Goal: Transaction & Acquisition: Purchase product/service

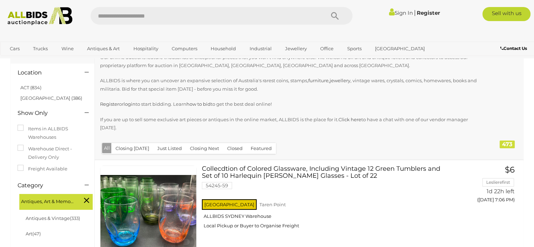
scroll to position [35, 0]
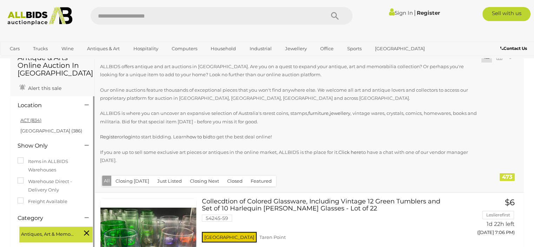
click at [28, 123] on link "ACT (834)" at bounding box center [30, 120] width 21 height 6
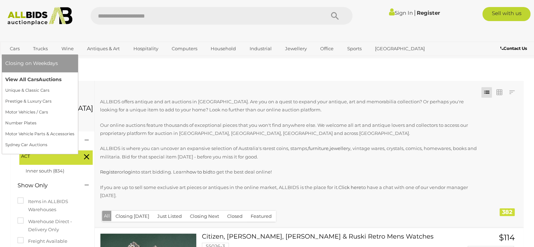
click at [34, 78] on link "View All Cars Auctions" at bounding box center [39, 79] width 69 height 11
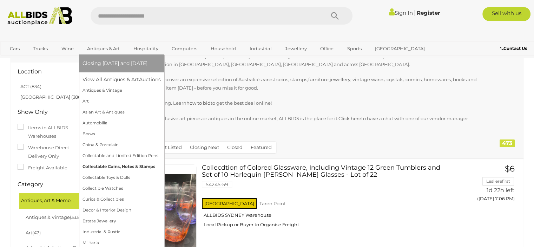
scroll to position [70, 0]
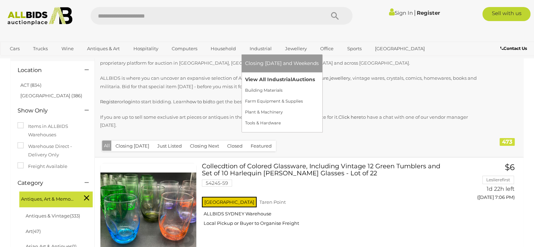
click at [275, 82] on link "View All Industrial Auctions" at bounding box center [282, 79] width 74 height 11
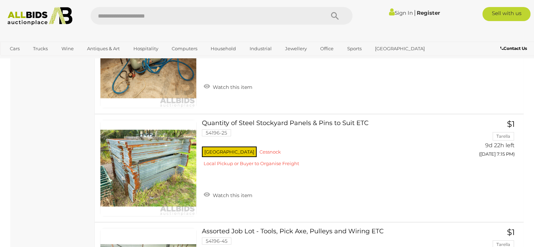
scroll to position [5269, 0]
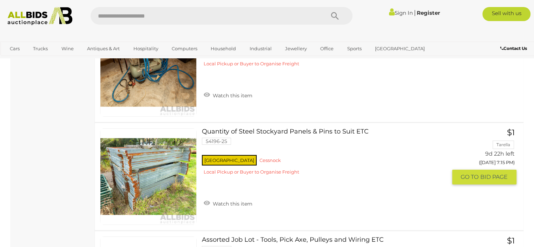
click at [138, 164] on link at bounding box center [148, 176] width 97 height 97
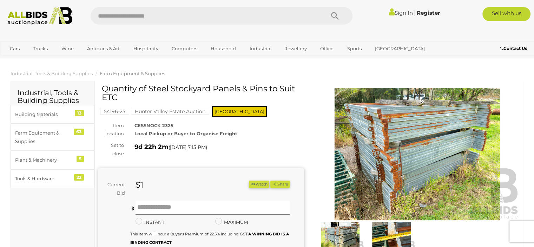
click at [365, 140] on img at bounding box center [418, 154] width 206 height 132
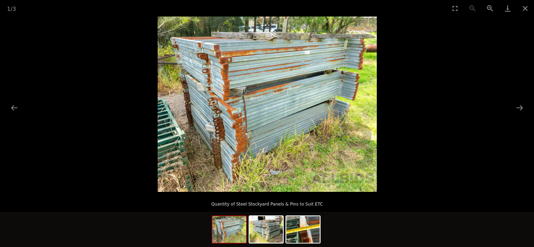
click at [295, 139] on img at bounding box center [267, 104] width 219 height 175
click at [273, 219] on img at bounding box center [266, 229] width 34 height 27
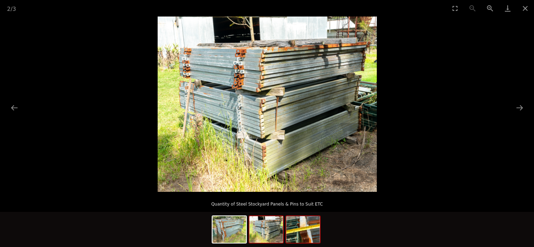
click at [293, 233] on img at bounding box center [303, 229] width 34 height 27
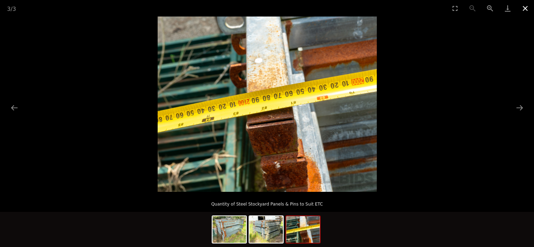
click at [528, 12] on button "Close gallery" at bounding box center [526, 8] width 18 height 17
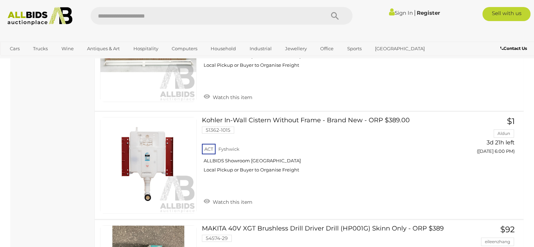
scroll to position [5341, 0]
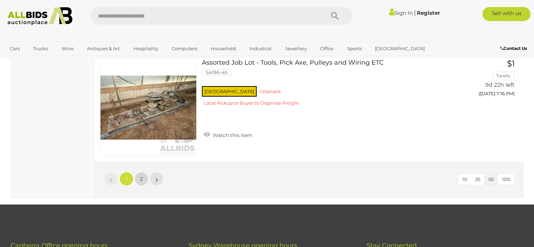
click at [142, 176] on span "2" at bounding box center [141, 179] width 3 height 6
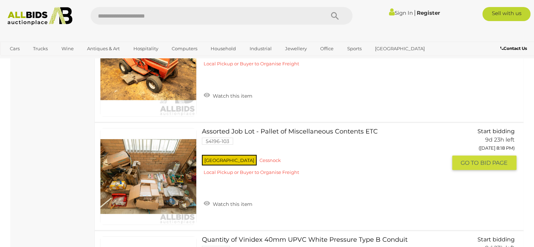
scroll to position [4536, 0]
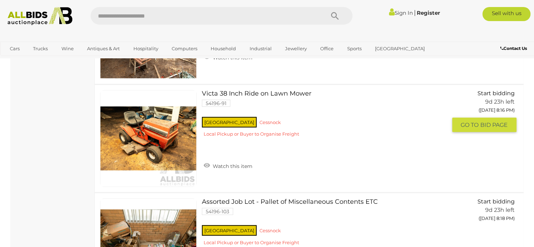
click at [169, 125] on link at bounding box center [148, 138] width 97 height 97
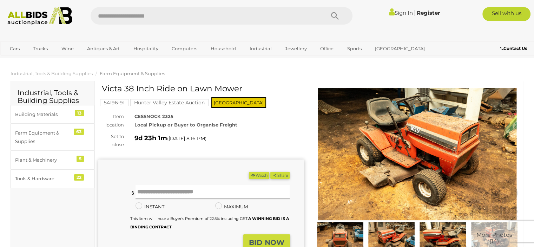
click at [368, 166] on img at bounding box center [418, 154] width 206 height 132
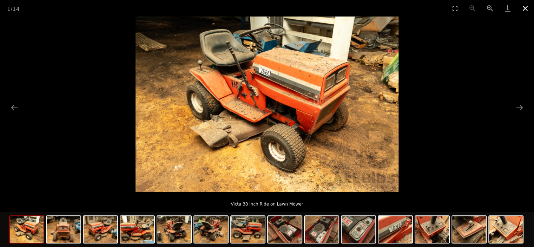
click at [528, 12] on button "Close gallery" at bounding box center [526, 8] width 18 height 17
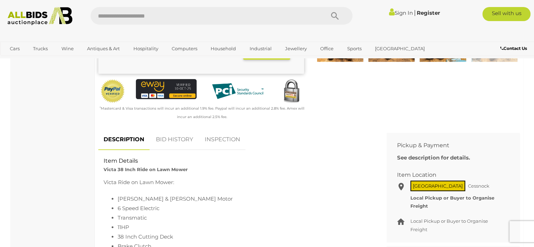
scroll to position [70, 0]
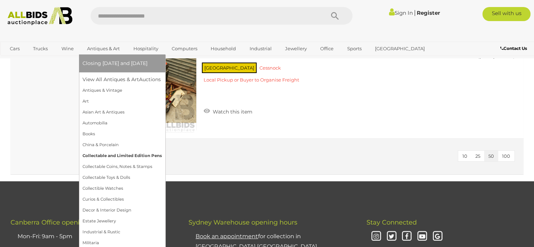
scroll to position [5242, 0]
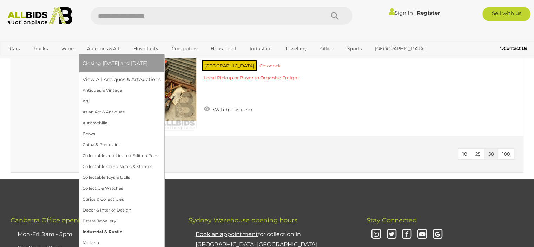
click at [109, 232] on link "Industrial & Rustic" at bounding box center [122, 232] width 78 height 11
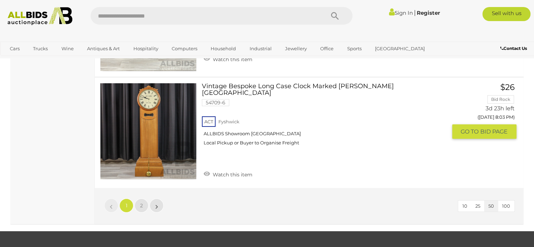
scroll to position [5375, 0]
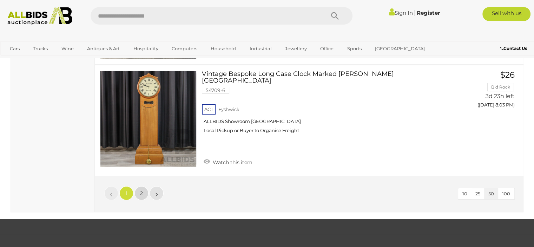
click at [141, 190] on span "2" at bounding box center [141, 193] width 3 height 6
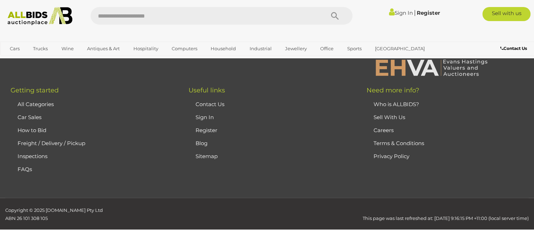
scroll to position [46, 0]
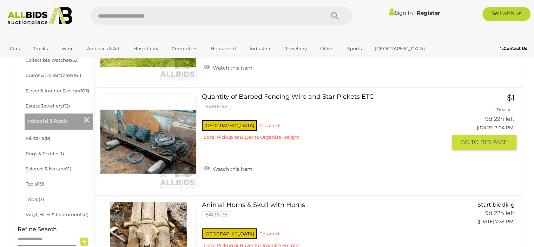
scroll to position [397, 0]
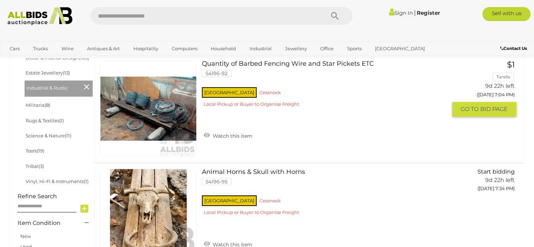
click at [148, 118] on img at bounding box center [148, 109] width 96 height 96
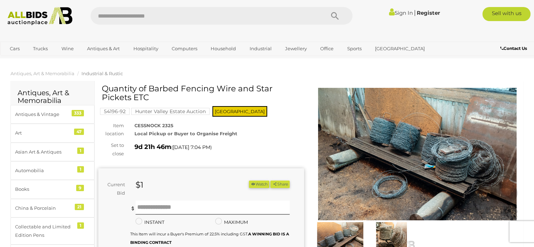
click at [364, 163] on img at bounding box center [418, 154] width 206 height 132
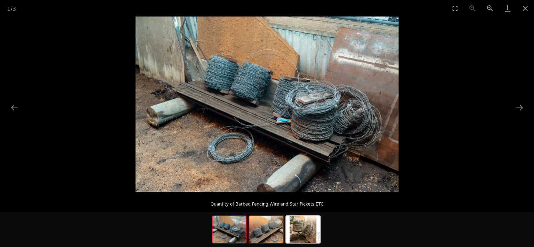
click at [270, 230] on img at bounding box center [266, 229] width 34 height 27
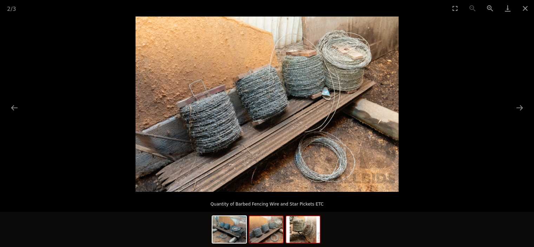
click at [292, 230] on img at bounding box center [303, 229] width 34 height 27
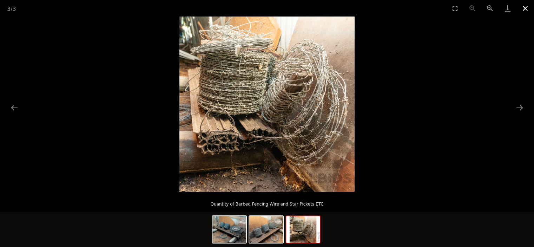
click at [522, 11] on button "Close gallery" at bounding box center [526, 8] width 18 height 17
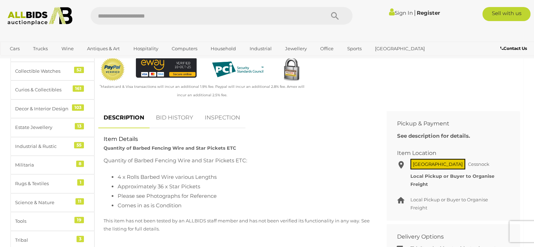
scroll to position [246, 0]
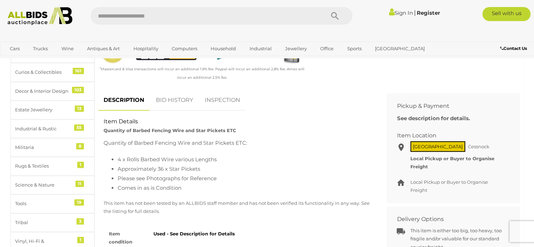
click at [467, 147] on span "Cessnock" at bounding box center [479, 146] width 25 height 9
drag, startPoint x: 451, startPoint y: 146, endPoint x: 431, endPoint y: 150, distance: 21.0
click at [467, 150] on span "Cessnock" at bounding box center [479, 146] width 25 height 9
copy span "Cessnock"
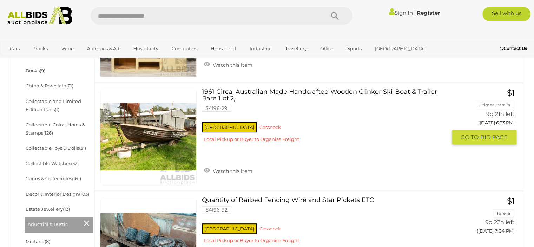
scroll to position [257, 0]
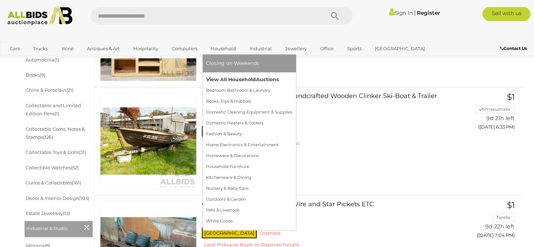
click at [237, 84] on link "View All Household Auctions" at bounding box center [249, 79] width 86 height 11
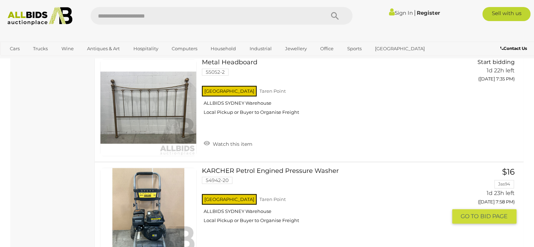
scroll to position [1089, 0]
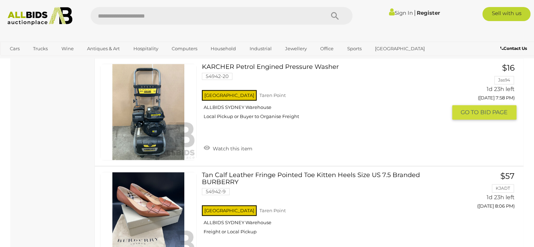
click at [179, 100] on link at bounding box center [148, 112] width 97 height 97
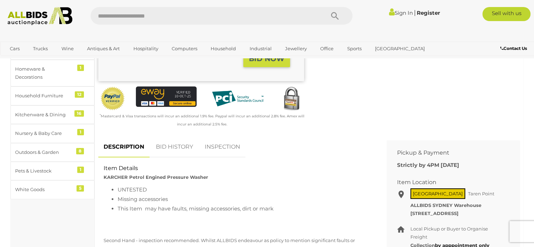
scroll to position [211, 0]
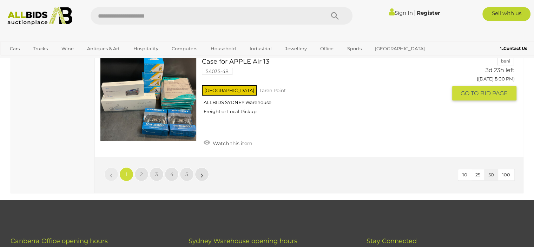
scroll to position [5535, 0]
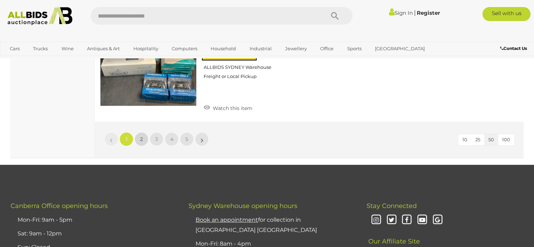
click at [141, 136] on span "2" at bounding box center [141, 139] width 3 height 6
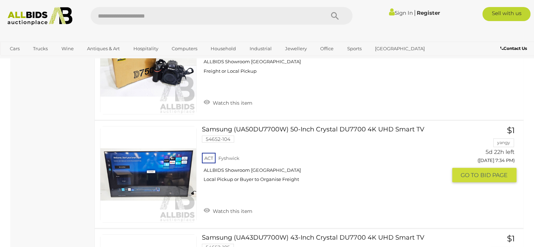
scroll to position [2027, 0]
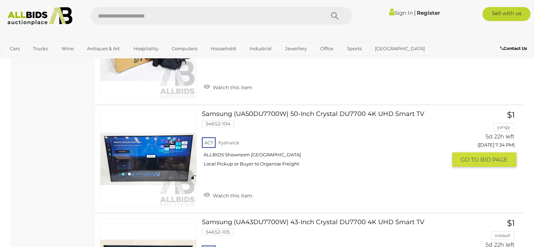
click at [258, 111] on link "Samsung (UA50DU7700W) 50-Inch Crystal DU7700 4K UHD Smart TV 54652-104 ACT Fysh…" at bounding box center [327, 141] width 240 height 61
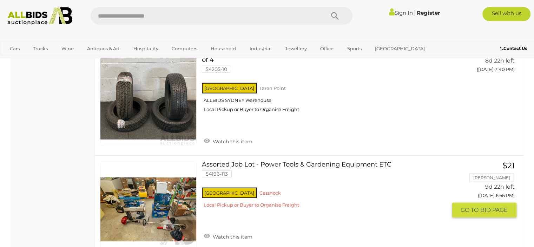
scroll to position [4643, 0]
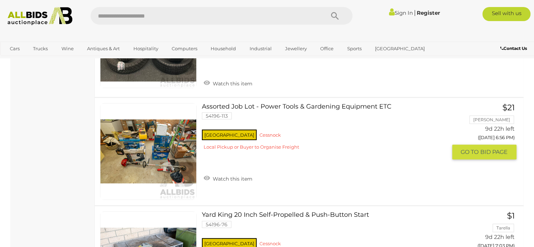
click at [176, 135] on link at bounding box center [148, 151] width 97 height 97
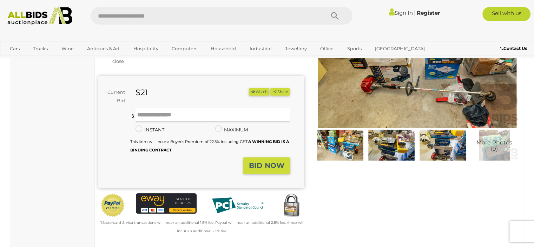
scroll to position [105, 0]
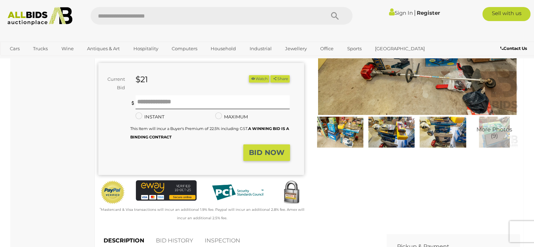
click at [336, 132] on img at bounding box center [341, 132] width 48 height 31
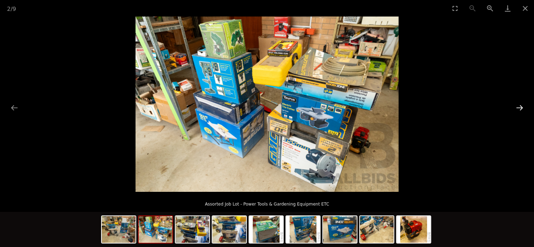
click at [523, 110] on button "Next slide" at bounding box center [520, 108] width 15 height 14
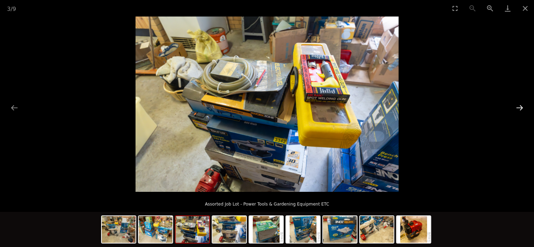
click at [516, 107] on button "Next slide" at bounding box center [520, 108] width 15 height 14
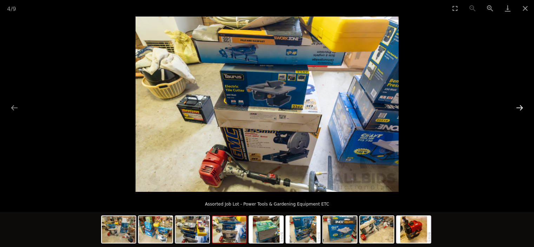
click at [517, 107] on button "Next slide" at bounding box center [520, 108] width 15 height 14
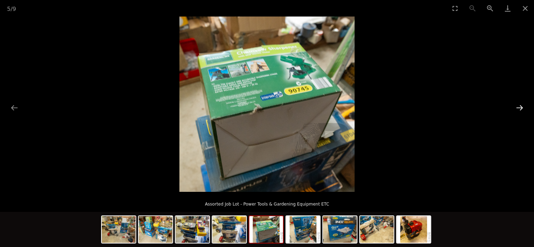
click at [517, 107] on button "Next slide" at bounding box center [520, 108] width 15 height 14
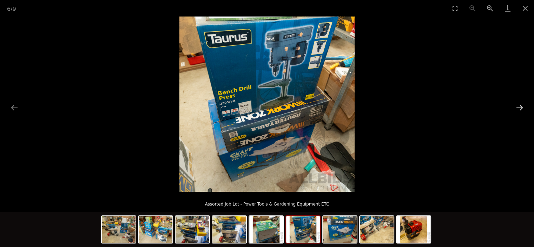
click at [517, 107] on button "Next slide" at bounding box center [520, 108] width 15 height 14
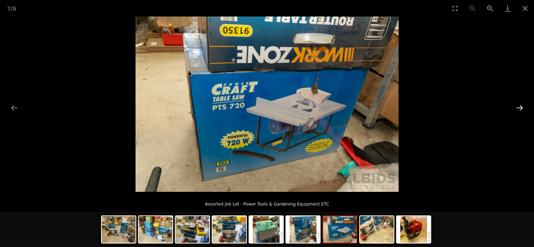
click at [517, 107] on button "Next slide" at bounding box center [520, 108] width 15 height 14
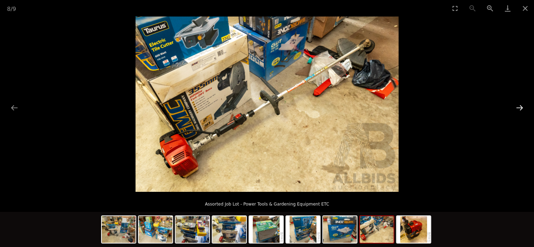
click at [517, 107] on button "Next slide" at bounding box center [520, 108] width 15 height 14
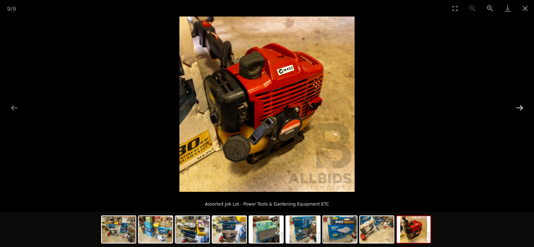
click at [517, 107] on button "Next slide" at bounding box center [520, 108] width 15 height 14
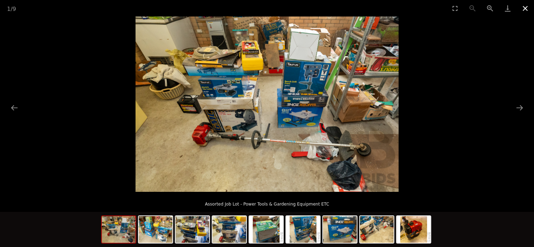
click at [525, 9] on button "Close gallery" at bounding box center [526, 8] width 18 height 17
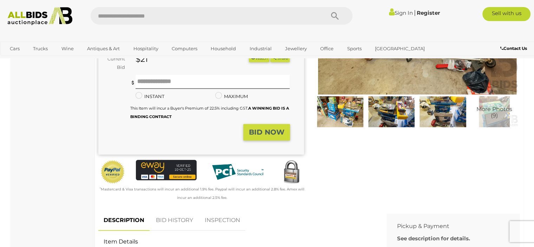
scroll to position [141, 0]
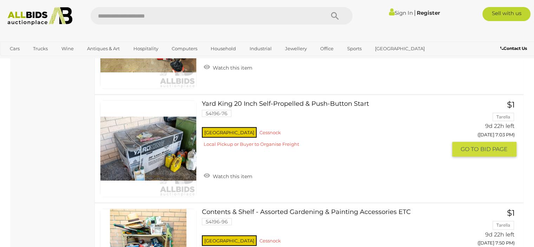
scroll to position [4755, 0]
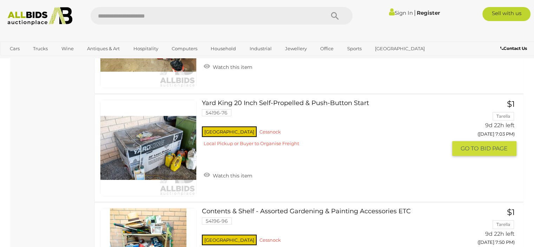
click at [178, 139] on link at bounding box center [148, 148] width 97 height 97
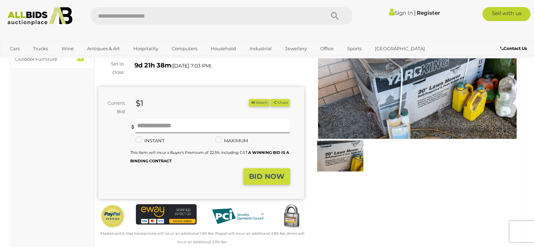
scroll to position [35, 0]
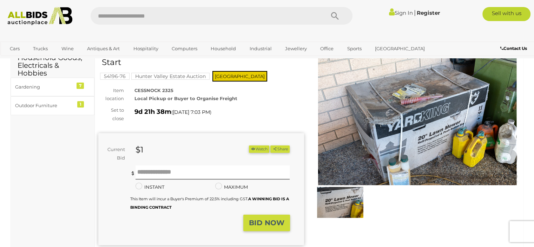
click at [379, 130] on img at bounding box center [418, 119] width 206 height 132
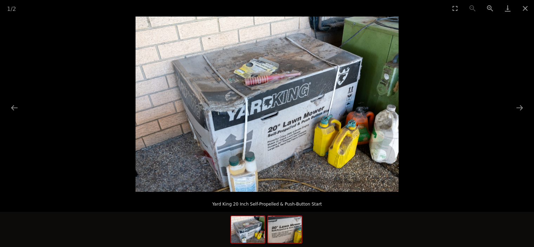
click at [284, 223] on img at bounding box center [285, 229] width 34 height 27
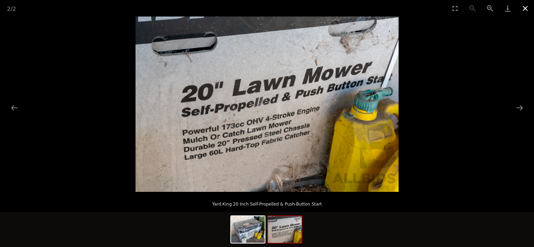
click at [527, 9] on button "Close gallery" at bounding box center [526, 8] width 18 height 17
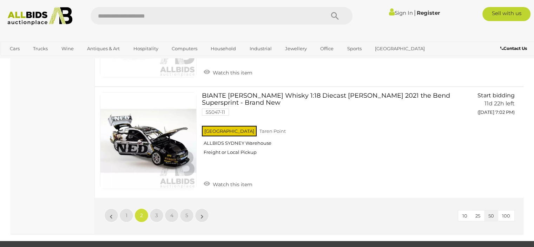
scroll to position [5425, 0]
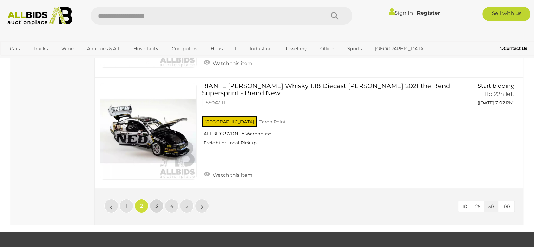
click at [159, 199] on link "3" at bounding box center [157, 206] width 14 height 14
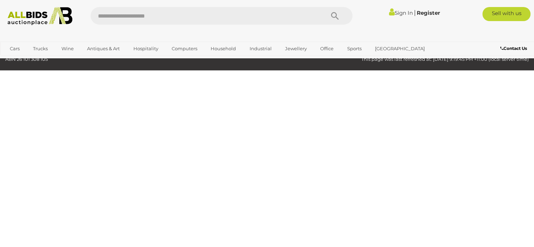
scroll to position [94, 0]
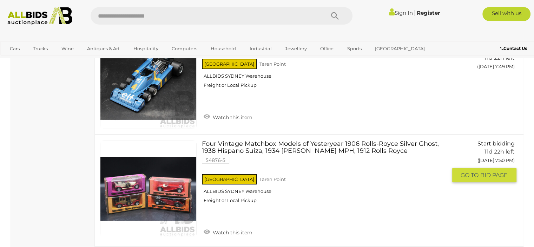
scroll to position [5469, 0]
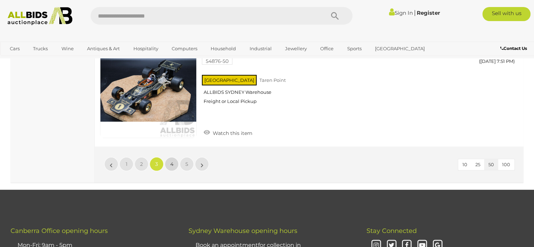
click at [170, 157] on link "4" at bounding box center [172, 164] width 14 height 14
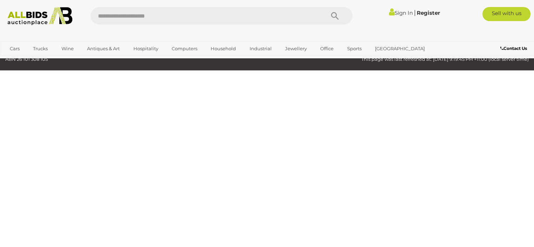
scroll to position [94, 0]
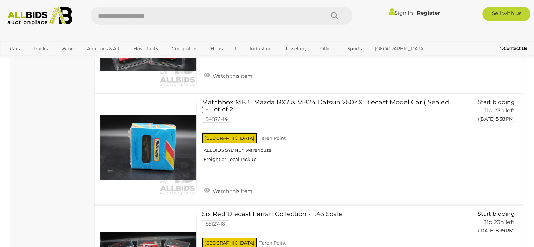
scroll to position [5083, 0]
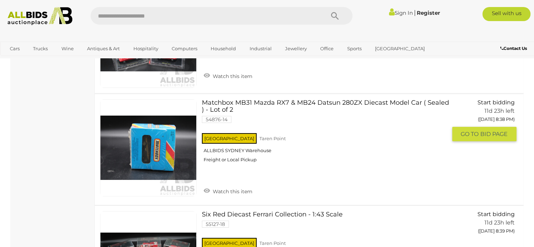
click at [159, 160] on img at bounding box center [148, 148] width 96 height 96
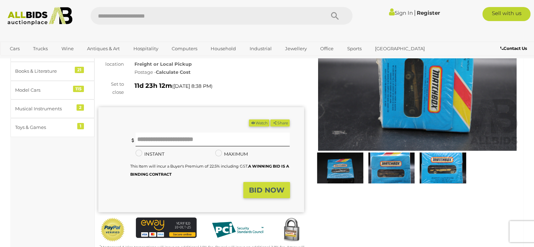
scroll to position [70, 0]
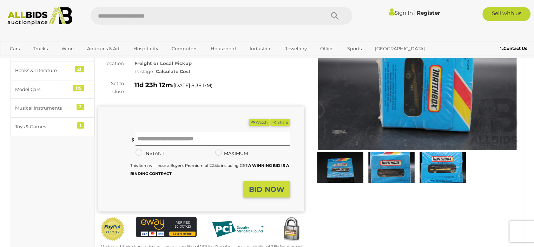
click at [393, 167] on img at bounding box center [392, 167] width 48 height 31
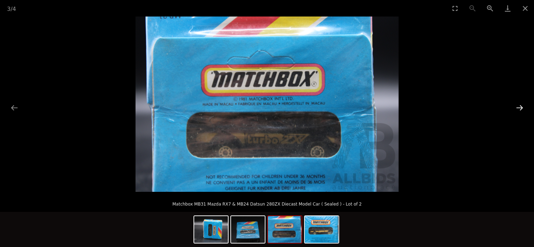
click at [524, 107] on button "Next slide" at bounding box center [520, 108] width 15 height 14
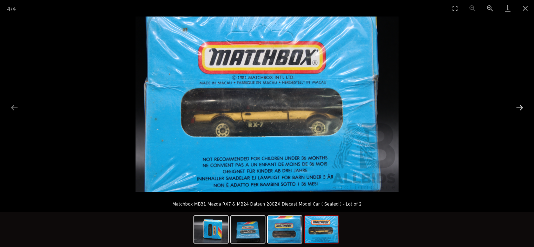
click at [520, 107] on button "Next slide" at bounding box center [520, 108] width 15 height 14
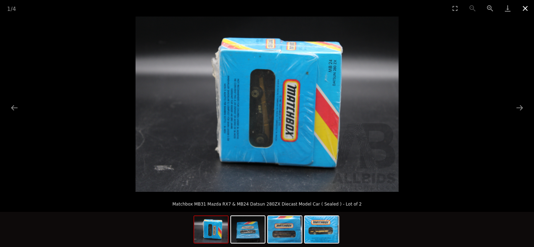
click at [530, 8] on button "Close gallery" at bounding box center [526, 8] width 18 height 17
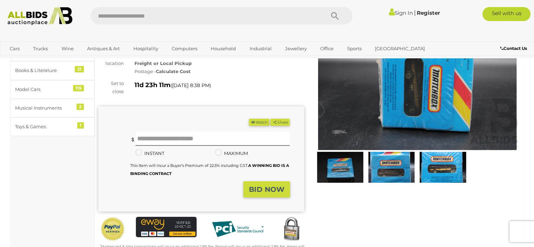
scroll to position [211, 0]
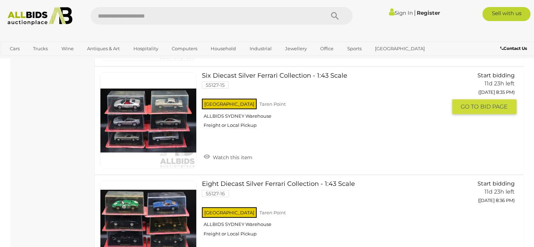
scroll to position [4779, 0]
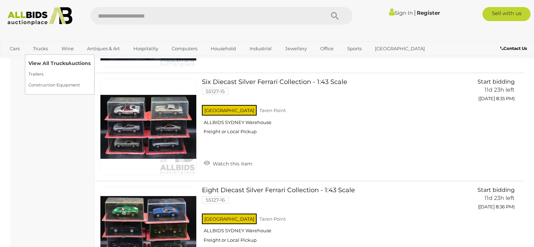
click at [39, 60] on link "View All Trucks Auctions" at bounding box center [59, 63] width 62 height 11
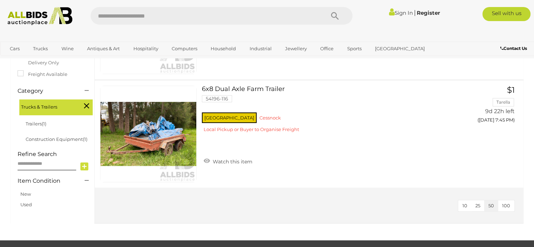
scroll to position [141, 0]
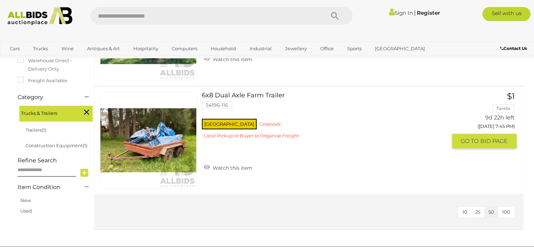
click at [183, 150] on link at bounding box center [148, 140] width 97 height 97
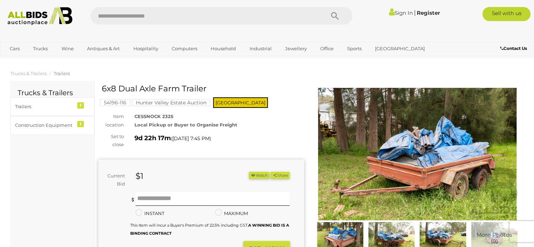
click at [377, 146] on img at bounding box center [418, 154] width 206 height 132
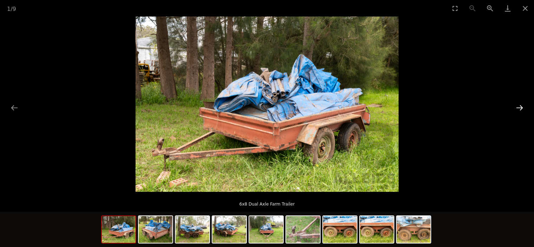
click at [520, 106] on button "Next slide" at bounding box center [520, 108] width 15 height 14
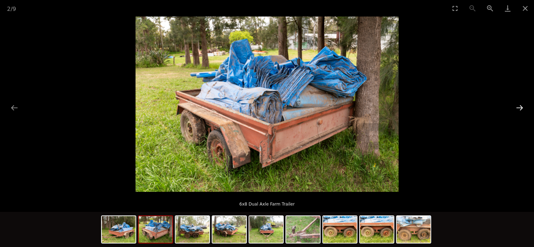
click at [520, 106] on button "Next slide" at bounding box center [520, 108] width 15 height 14
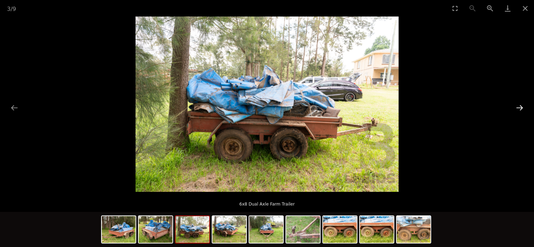
click at [520, 106] on button "Next slide" at bounding box center [520, 108] width 15 height 14
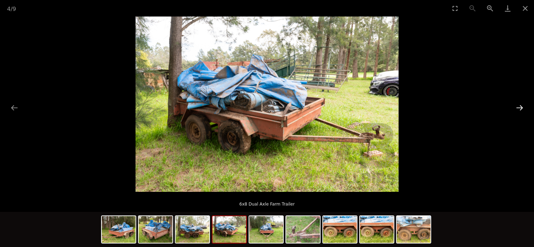
click at [520, 106] on button "Next slide" at bounding box center [520, 108] width 15 height 14
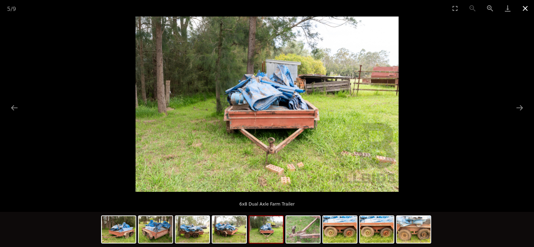
click at [524, 8] on button "Close gallery" at bounding box center [526, 8] width 18 height 17
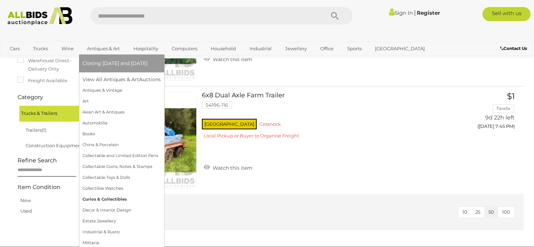
scroll to position [176, 0]
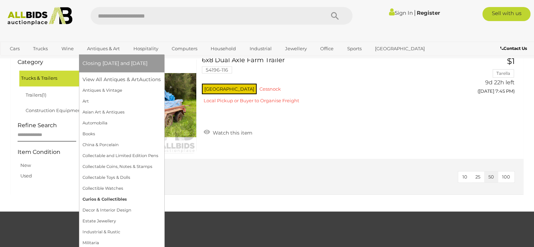
click at [103, 201] on link "Curios & Collectibles" at bounding box center [122, 199] width 78 height 11
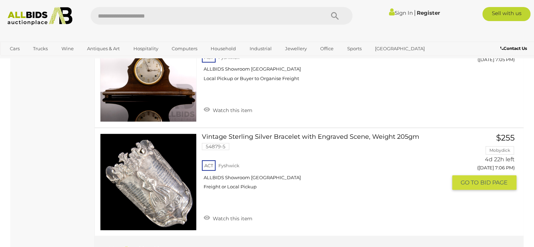
scroll to position [5586, 0]
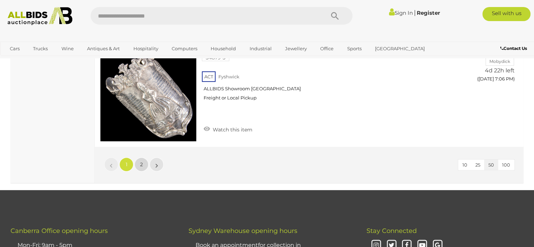
click at [141, 157] on link "2" at bounding box center [142, 164] width 14 height 14
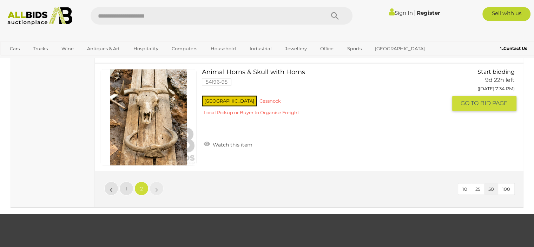
scroll to position [3966, 0]
